Goal: Navigation & Orientation: Understand site structure

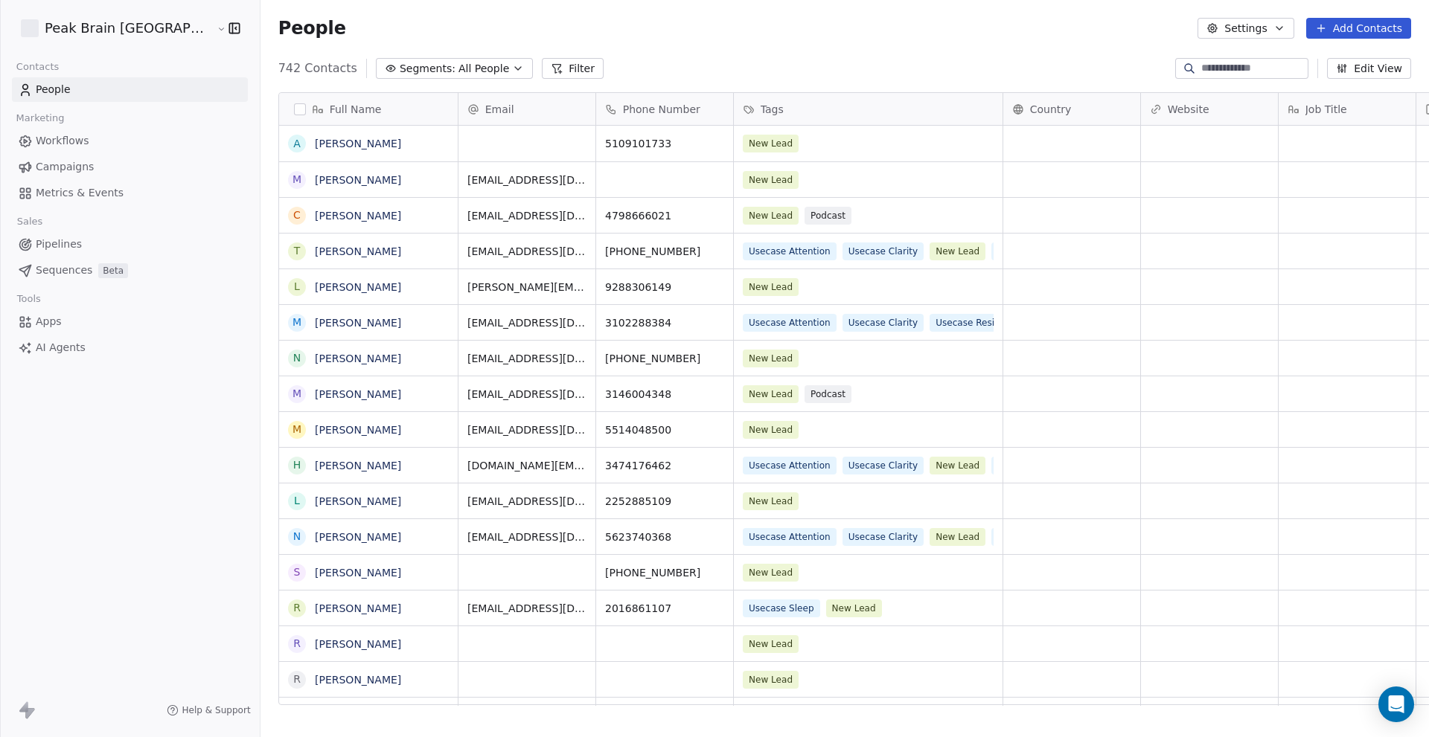
scroll to position [638, 1217]
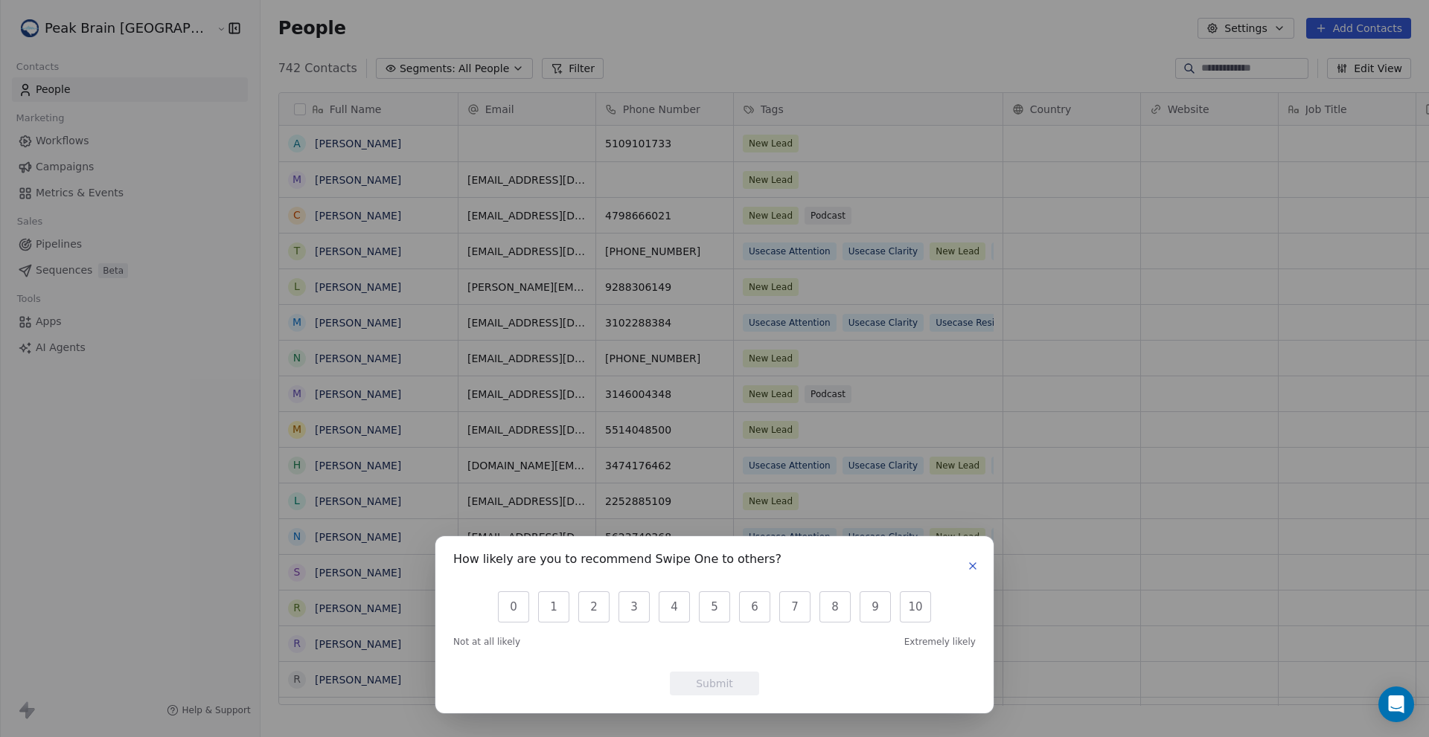
click at [971, 570] on icon "button" at bounding box center [973, 566] width 12 height 12
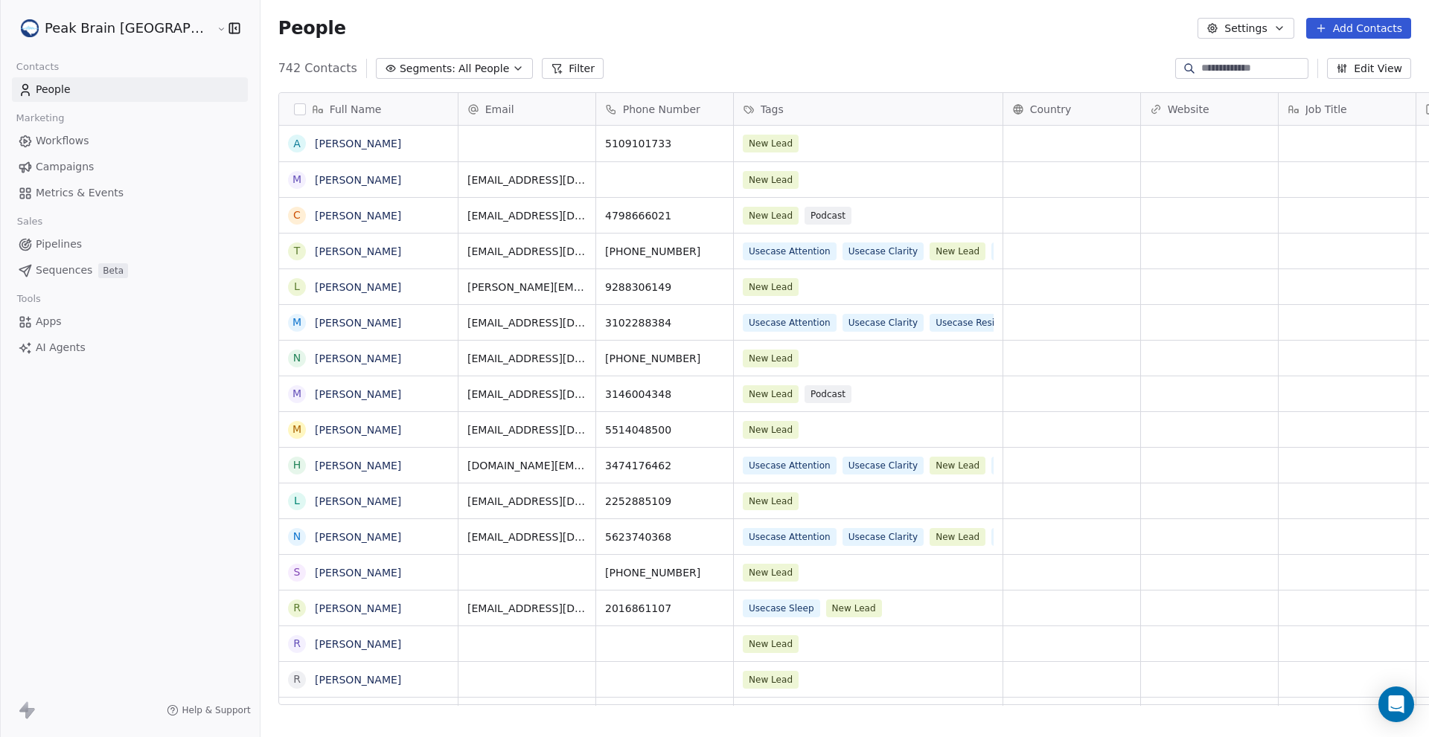
click at [78, 166] on span "Campaigns" at bounding box center [65, 167] width 58 height 16
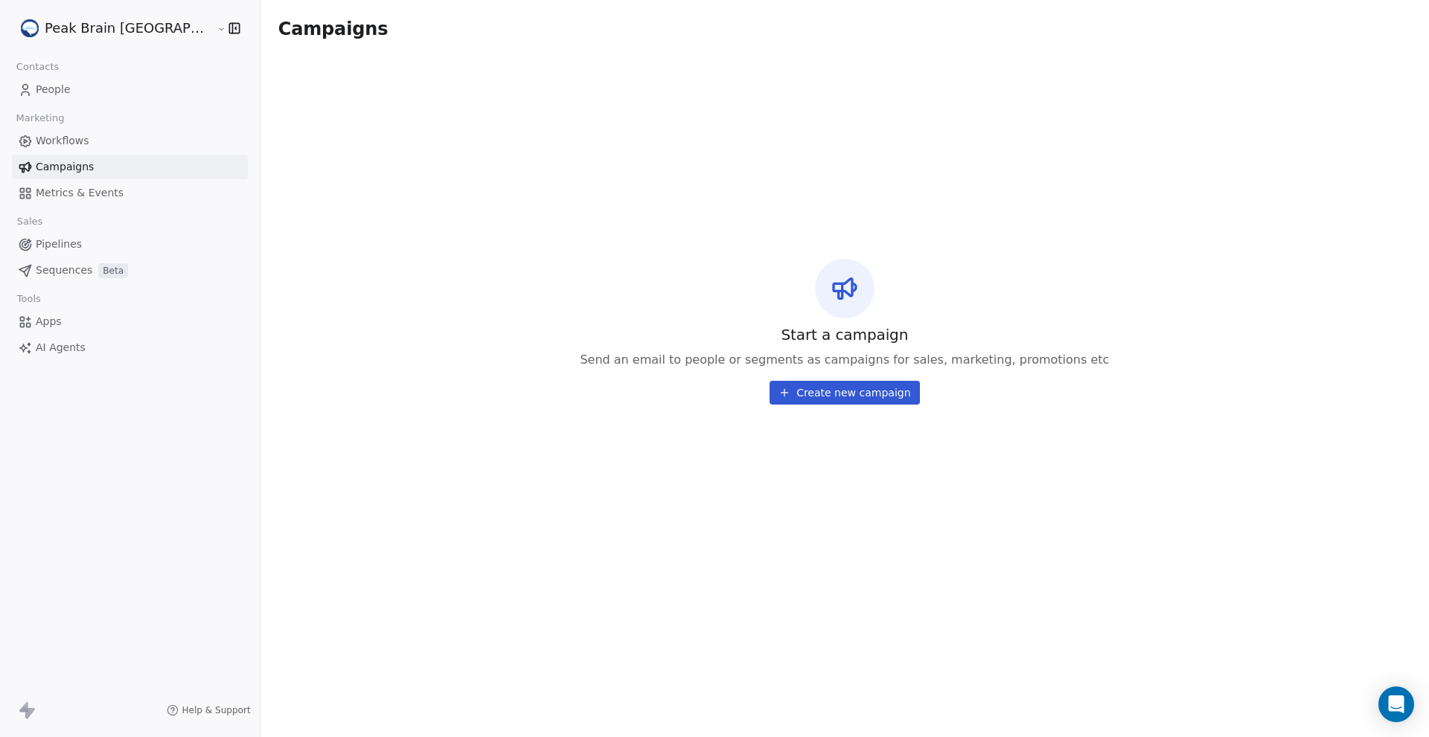
click at [78, 144] on span "Workflows" at bounding box center [63, 141] width 54 height 16
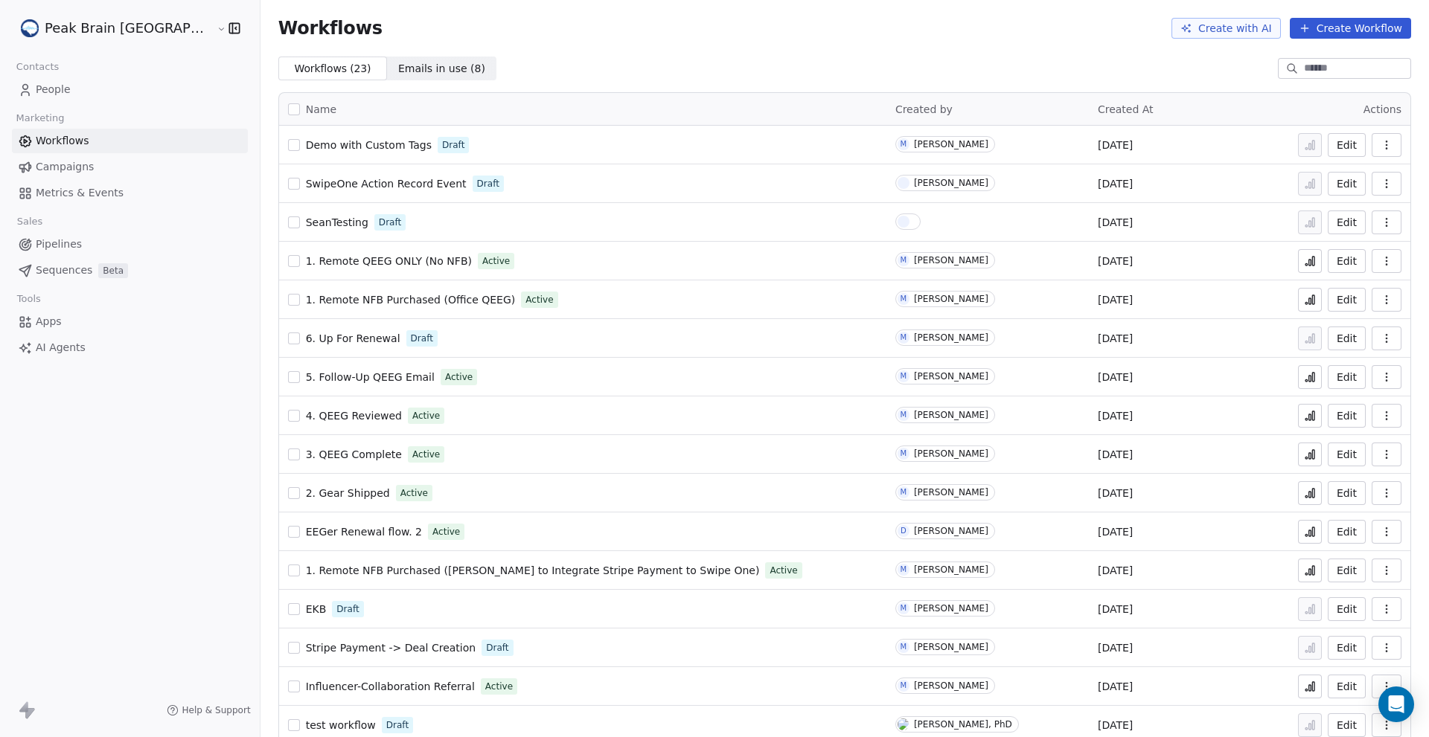
click at [49, 92] on span "People" at bounding box center [53, 90] width 35 height 16
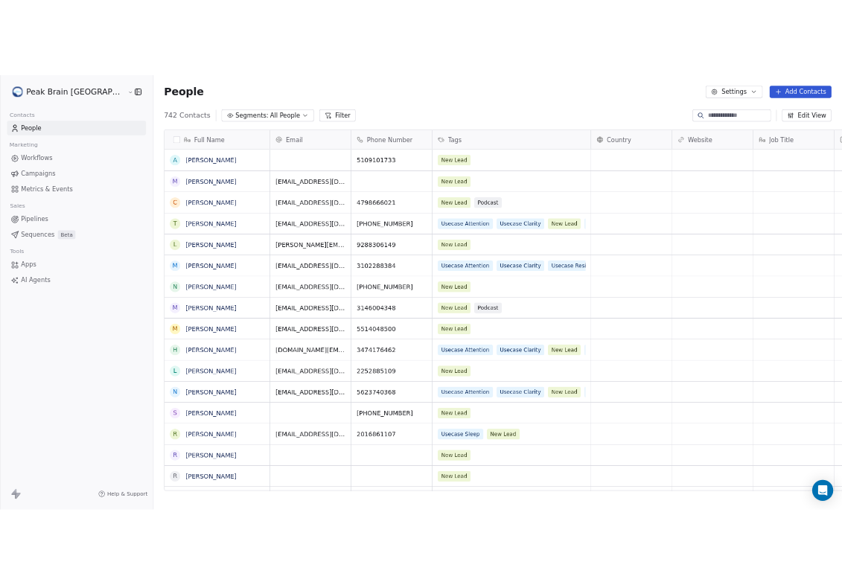
scroll to position [638, 1217]
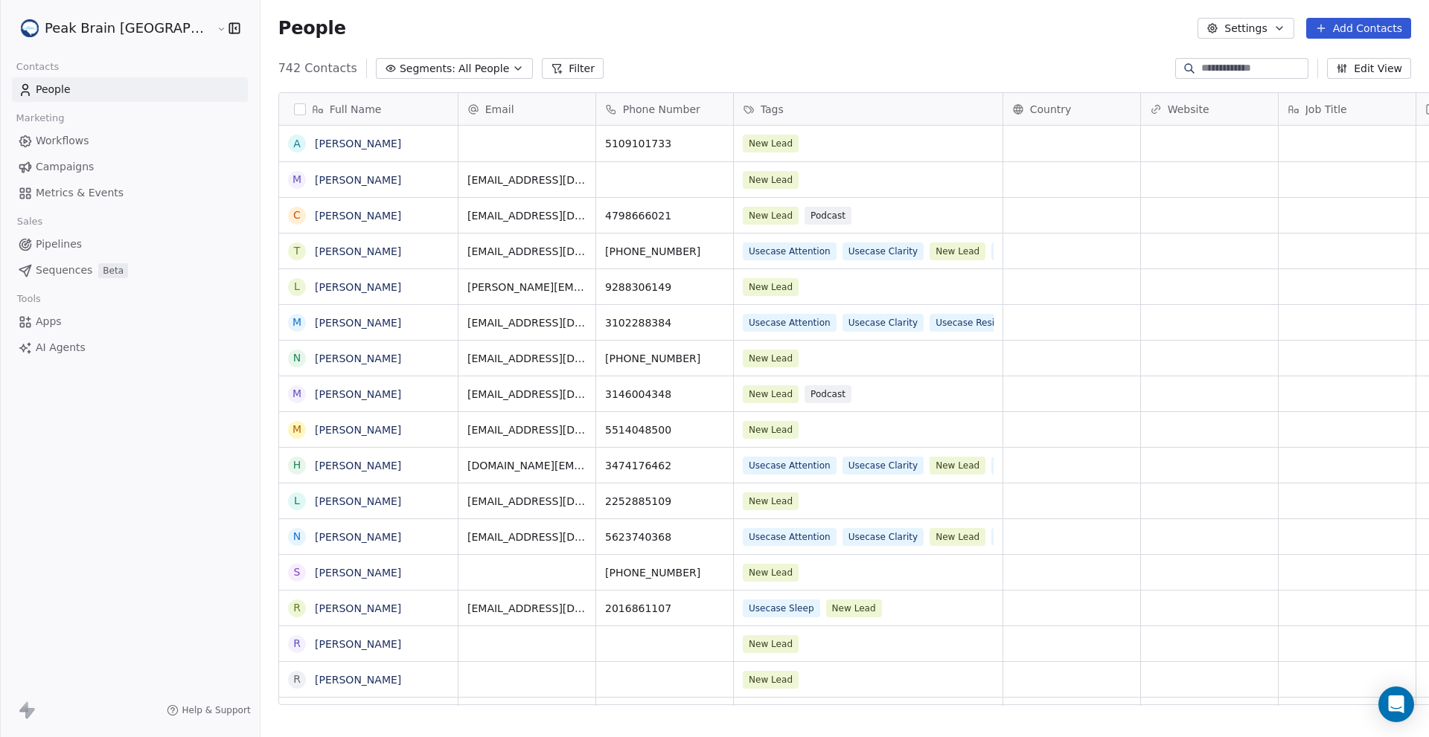
click at [458, 69] on span "All People" at bounding box center [483, 69] width 51 height 16
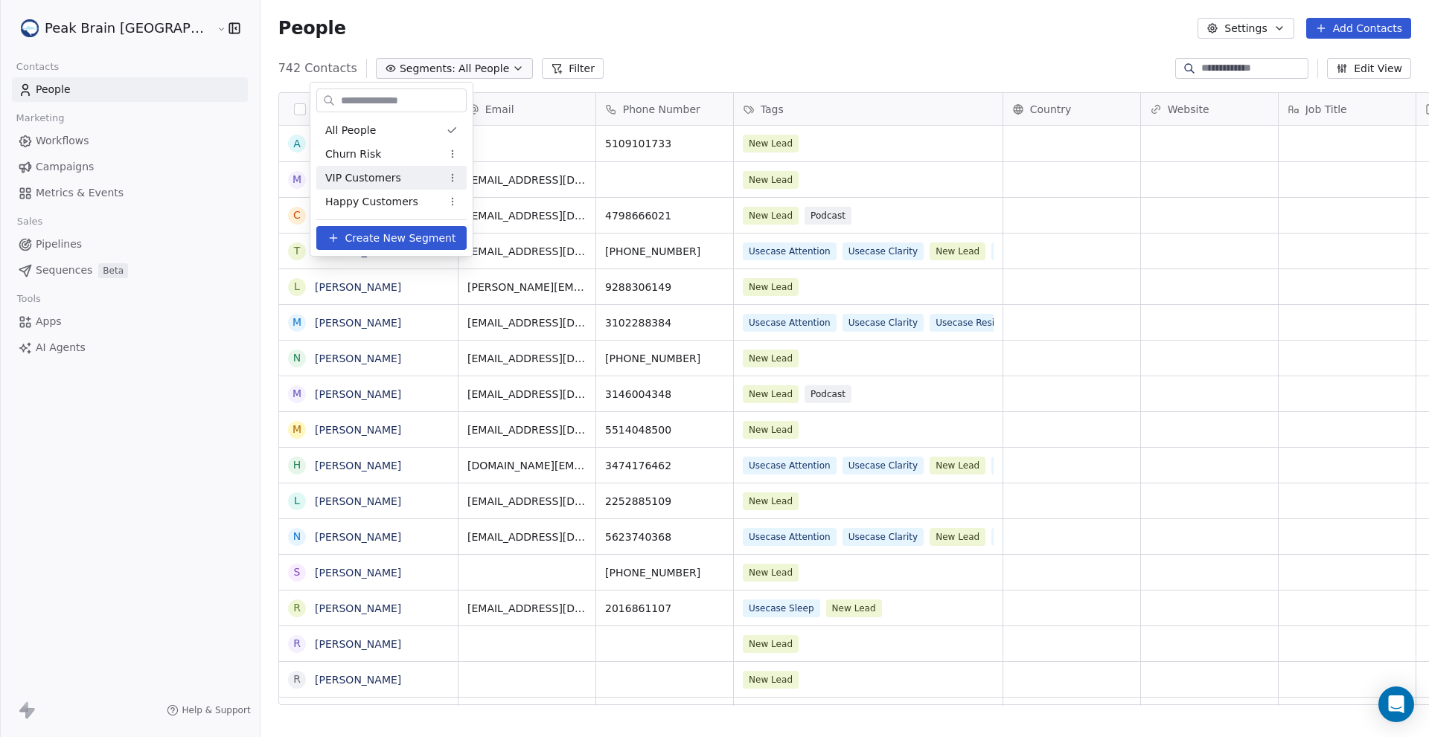
click at [705, 57] on html "Peak Brain [GEOGRAPHIC_DATA] Contacts People Marketing Workflows Campaigns Metr…" at bounding box center [714, 368] width 1429 height 737
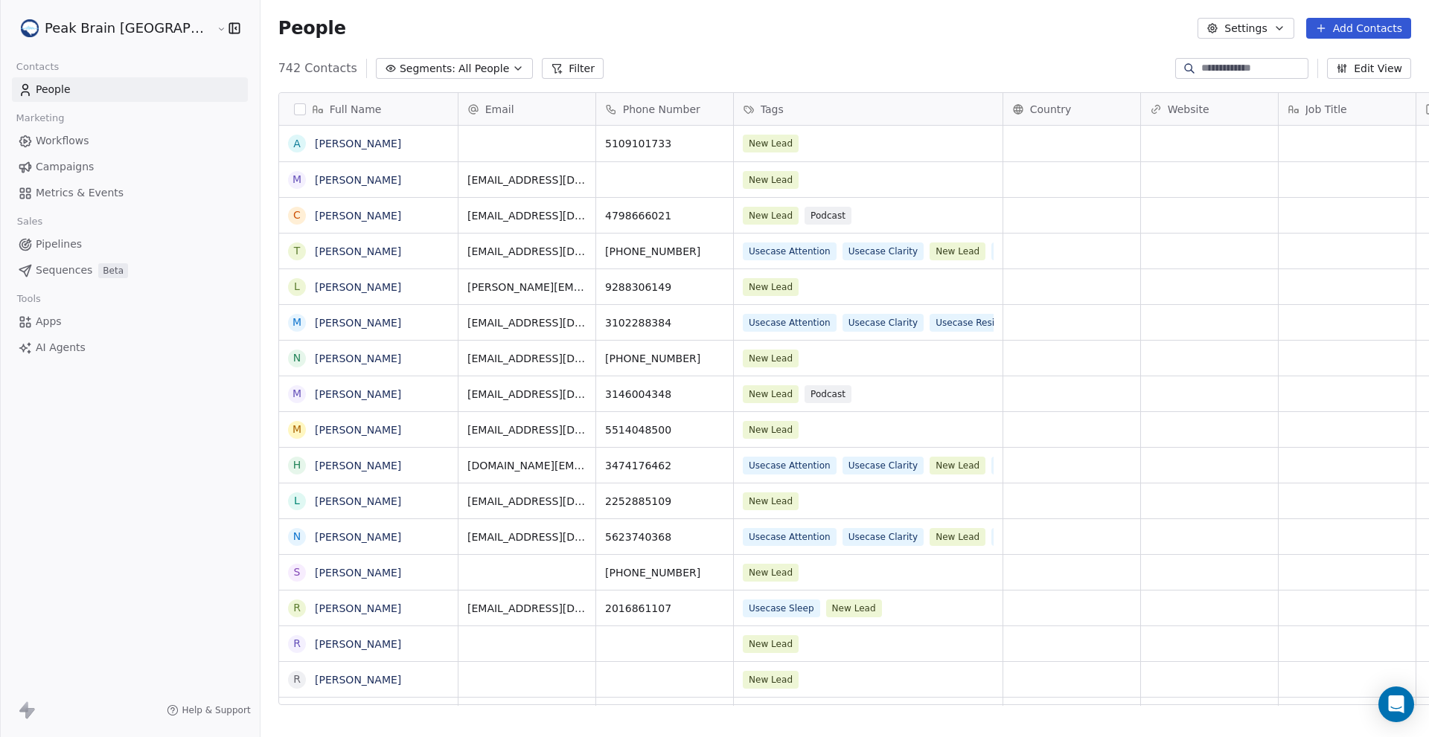
click at [63, 245] on span "Pipelines" at bounding box center [59, 245] width 46 height 16
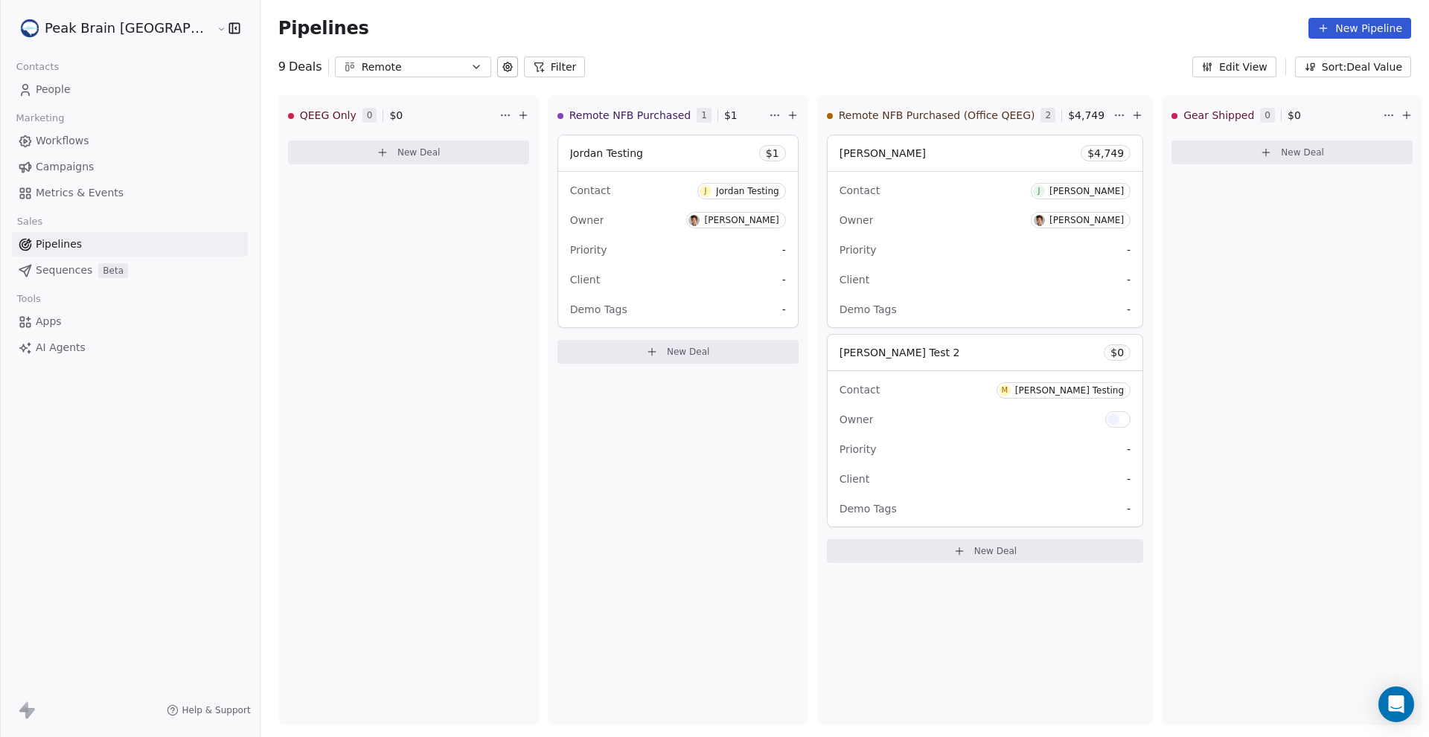
click at [80, 196] on span "Metrics & Events" at bounding box center [80, 193] width 88 height 16
